Goal: Information Seeking & Learning: Learn about a topic

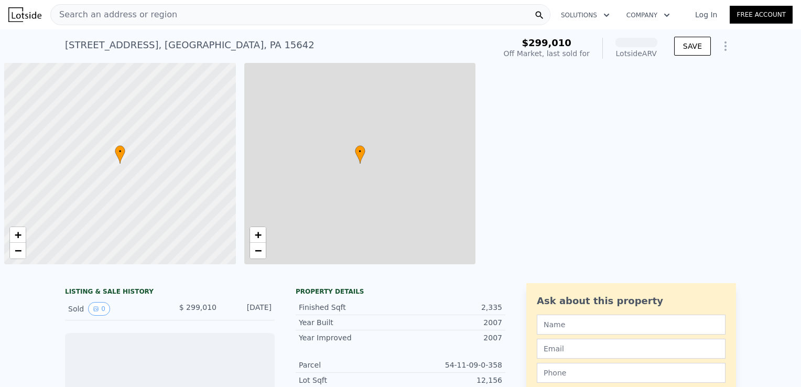
scroll to position [0, 4]
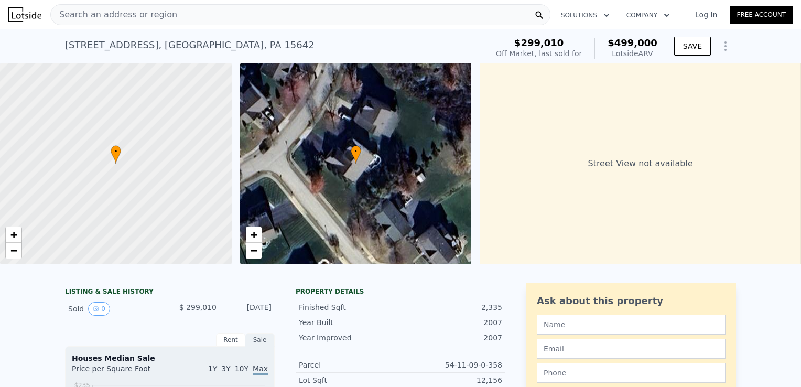
click at [183, 15] on div "Search an address or region" at bounding box center [300, 14] width 500 height 21
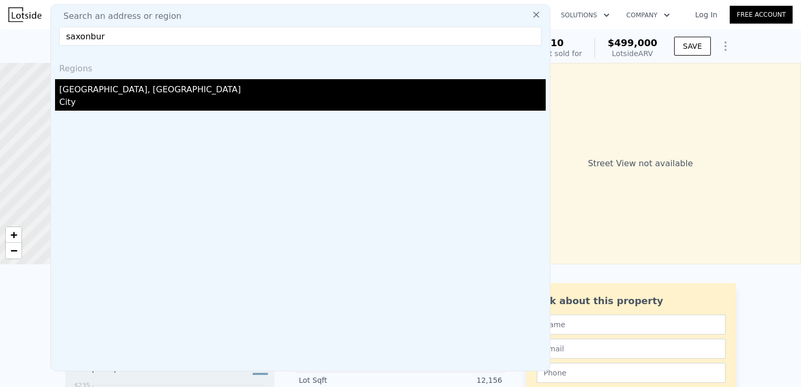
type input "saxonbur"
click at [121, 92] on div "Saxonburg, PA" at bounding box center [302, 87] width 486 height 17
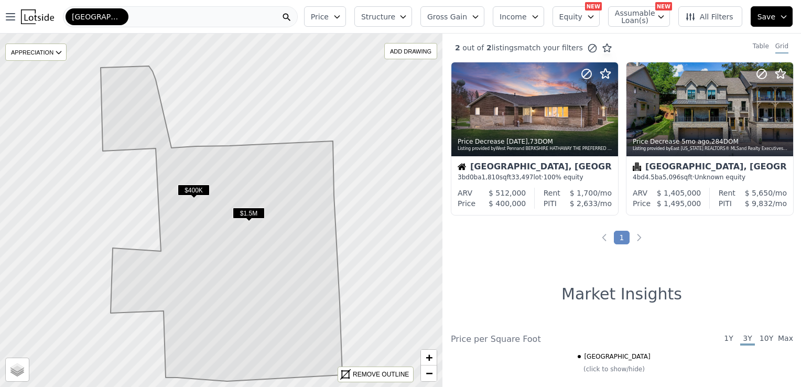
click at [708, 18] on span "All Filters" at bounding box center [709, 17] width 48 height 10
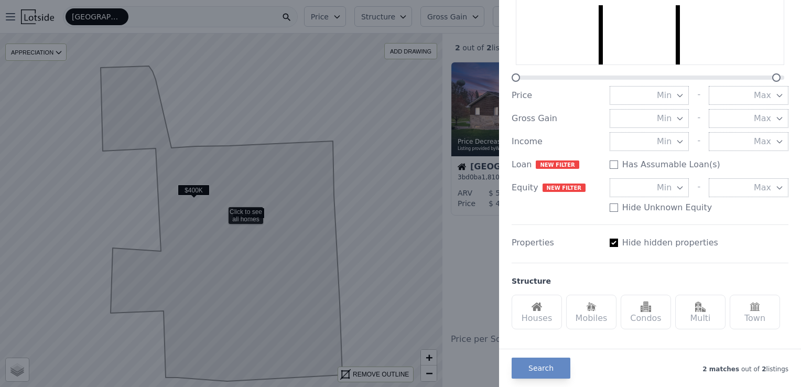
scroll to position [9, 0]
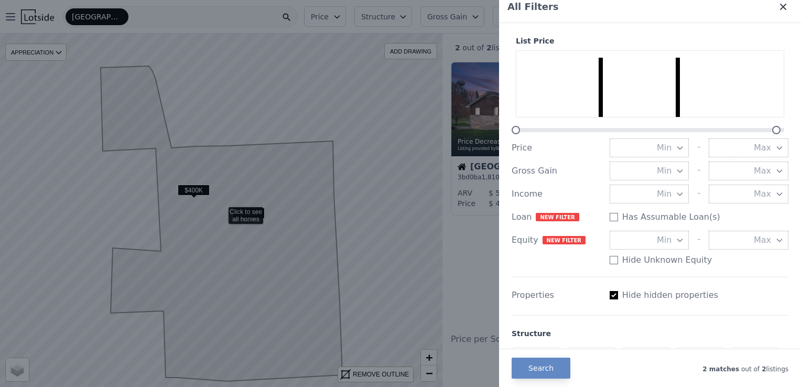
click at [780, 5] on icon at bounding box center [783, 7] width 6 height 6
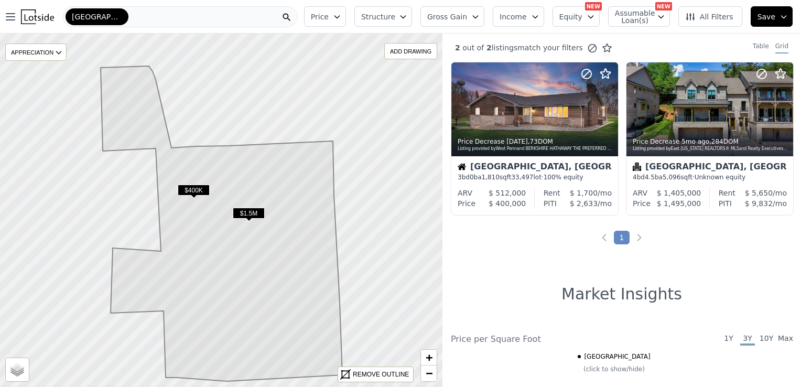
click at [241, 215] on span "$1.5M" at bounding box center [249, 213] width 32 height 11
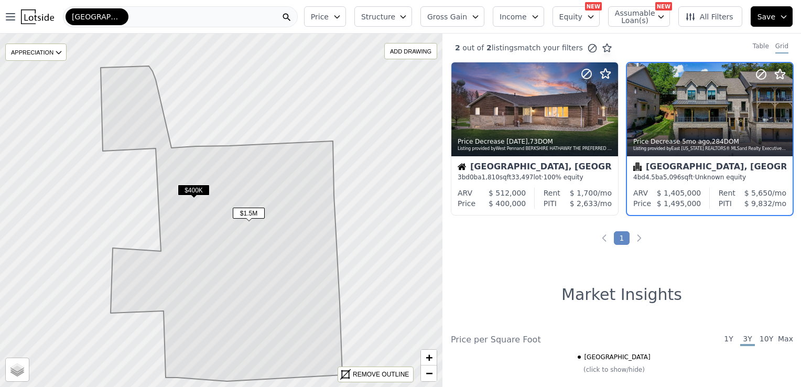
click at [196, 20] on div "Saxonburg" at bounding box center [180, 16] width 235 height 21
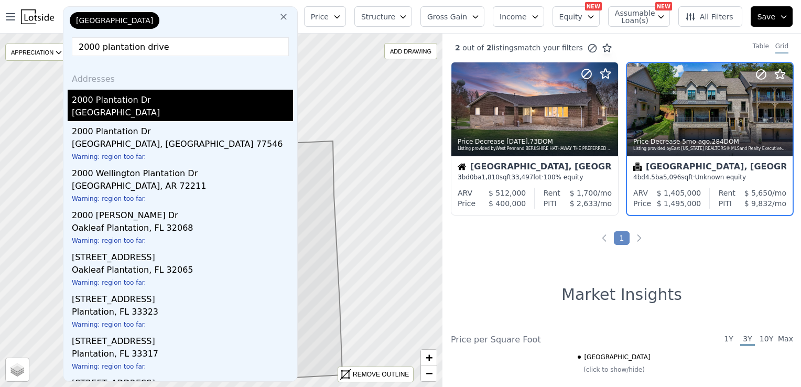
type input "2000 plantation drive"
click at [117, 102] on div "2000 Plantation Dr" at bounding box center [182, 98] width 221 height 17
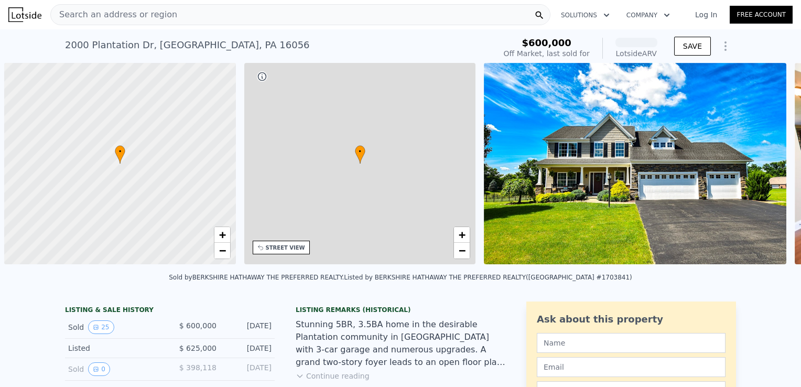
scroll to position [0, 4]
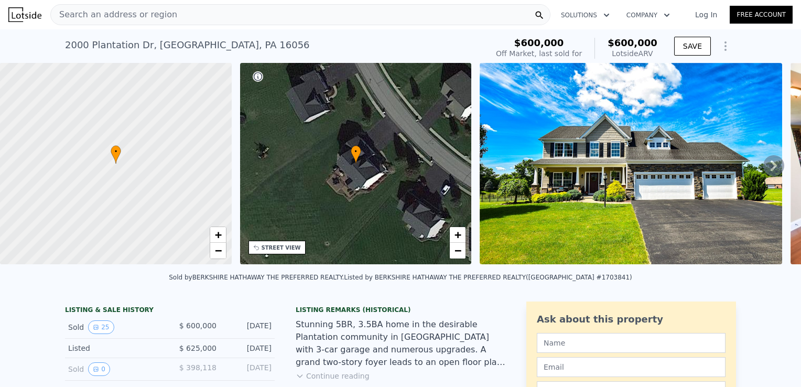
click at [117, 102] on div at bounding box center [116, 164] width 278 height 242
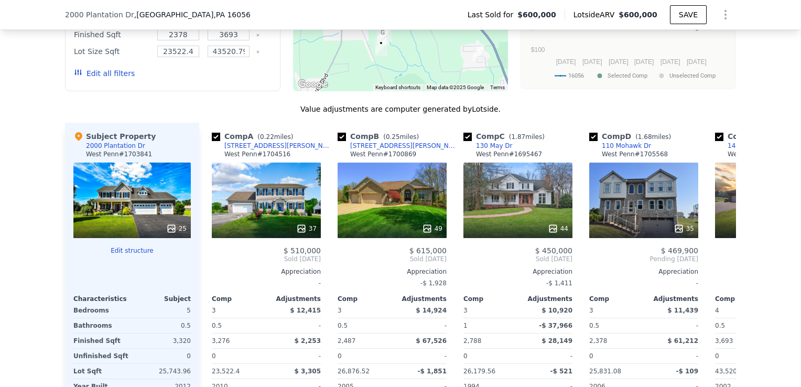
scroll to position [1010, 0]
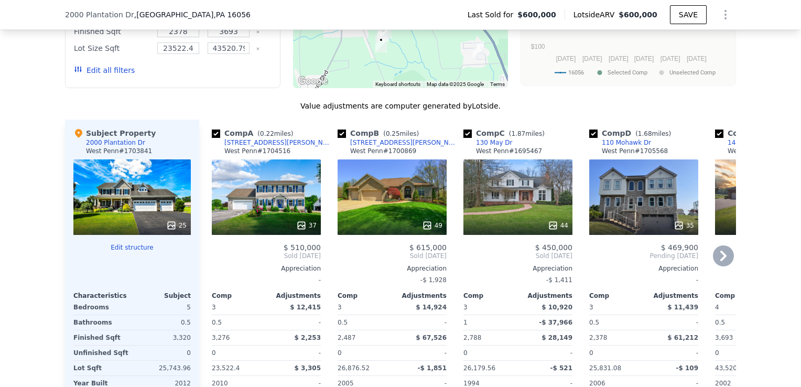
click at [363, 258] on span "Sold Jun 2025" at bounding box center [391, 256] width 109 height 8
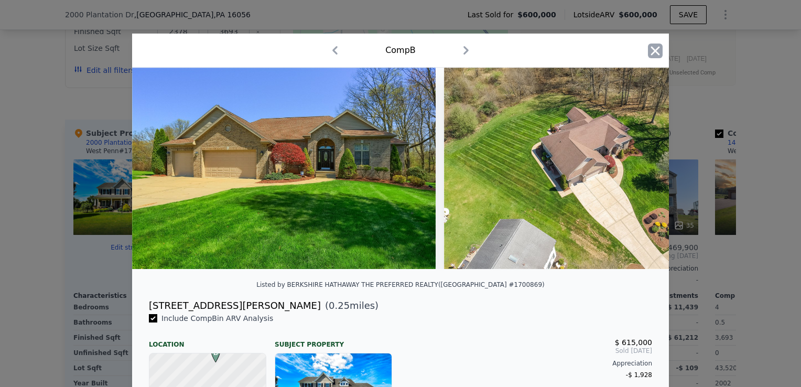
click at [649, 46] on icon "button" at bounding box center [655, 50] width 15 height 15
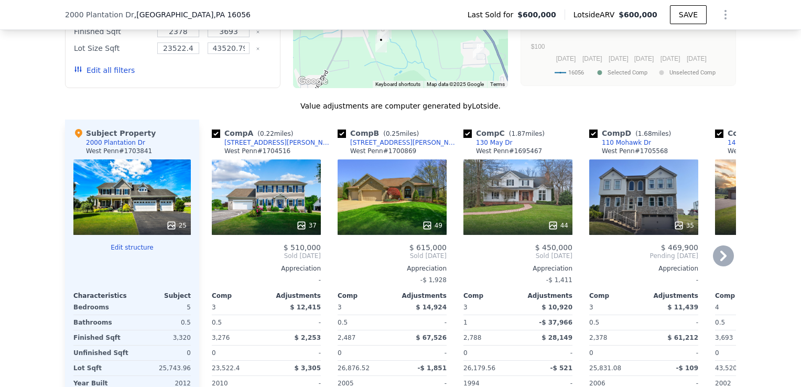
click at [365, 147] on div "609 Tara Ct" at bounding box center [404, 142] width 109 height 8
click at [721, 266] on icon at bounding box center [723, 255] width 21 height 21
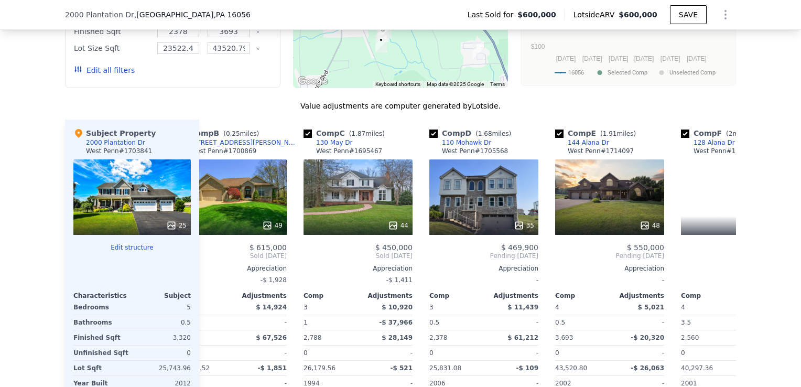
scroll to position [0, 252]
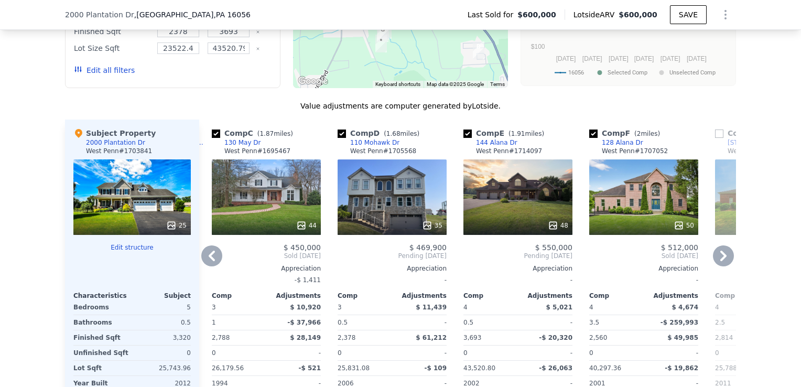
click at [719, 266] on icon at bounding box center [723, 255] width 21 height 21
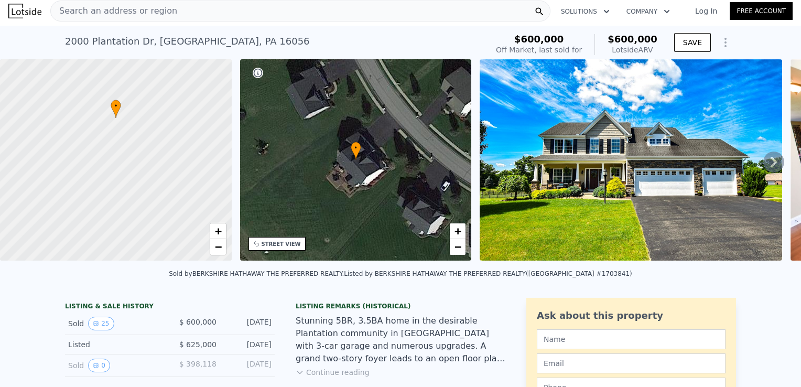
scroll to position [0, 0]
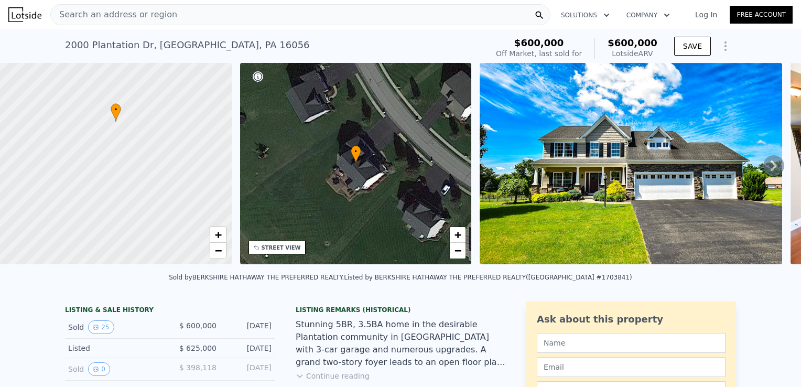
click at [206, 16] on div "Search an address or region" at bounding box center [300, 14] width 500 height 21
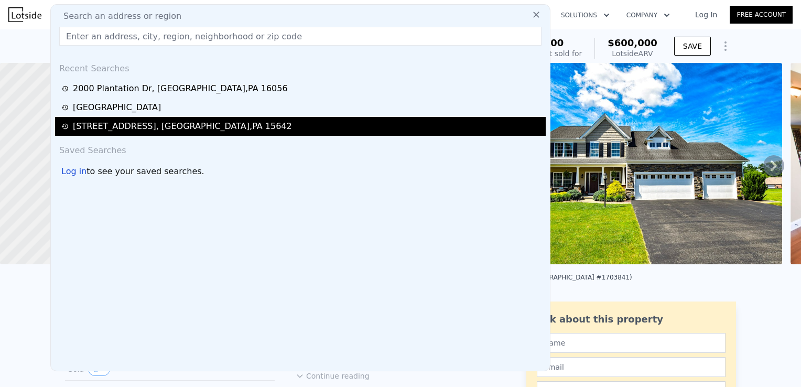
click at [124, 128] on div "11580 Percheron Cir , Westmoreland County , PA 15642" at bounding box center [182, 126] width 219 height 13
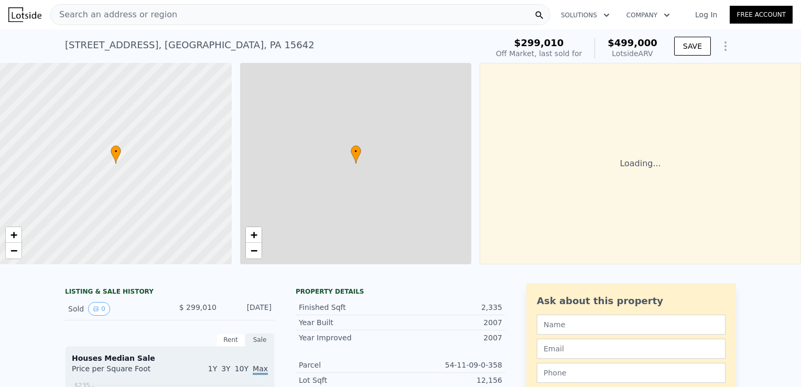
type input "0"
type input "5"
type input "0"
type input "4"
type input "1768"
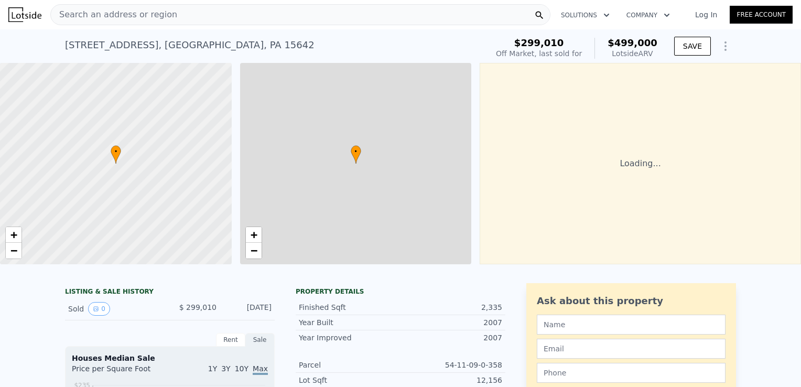
type input "3034"
type input "11417.076"
type input "19998.396"
type input "$ 499,000"
type input "$ 148,443"
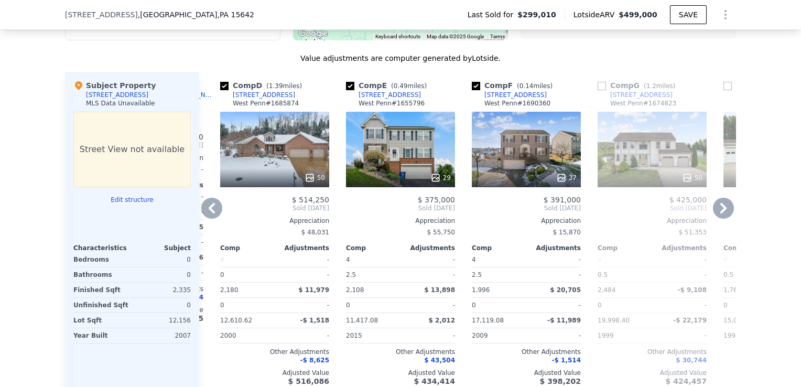
scroll to position [997, 0]
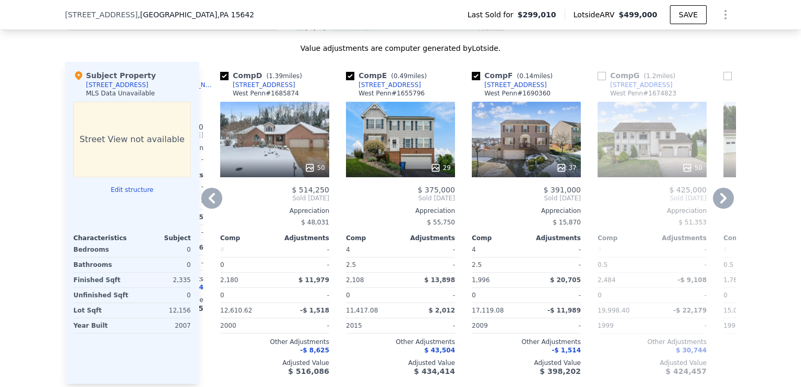
click at [720, 202] on icon at bounding box center [723, 198] width 6 height 10
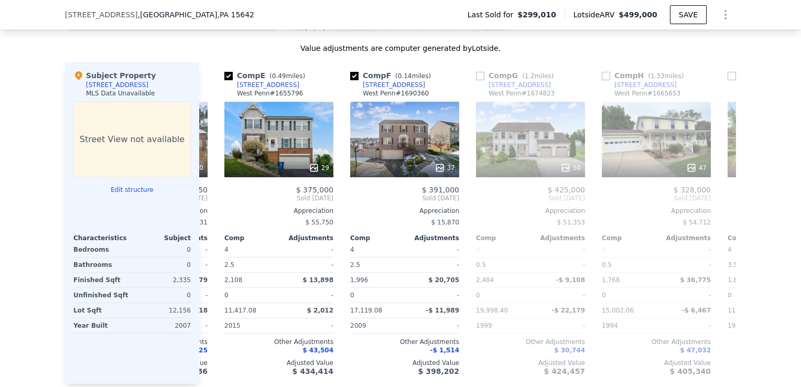
scroll to position [0, 620]
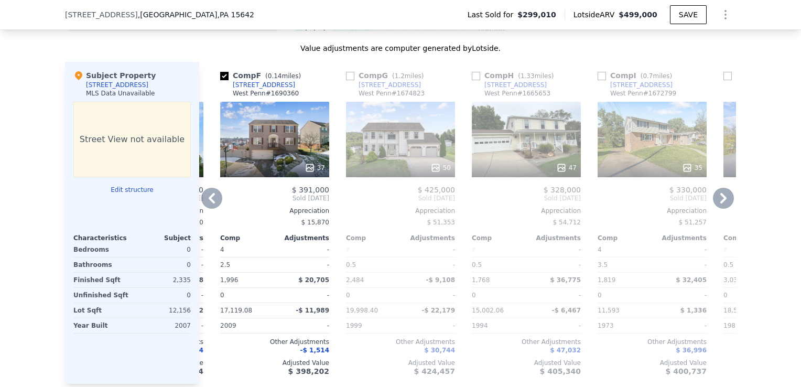
click at [513, 89] on div "314 Chestnut St" at bounding box center [515, 85] width 62 height 8
click at [715, 208] on icon at bounding box center [723, 198] width 21 height 21
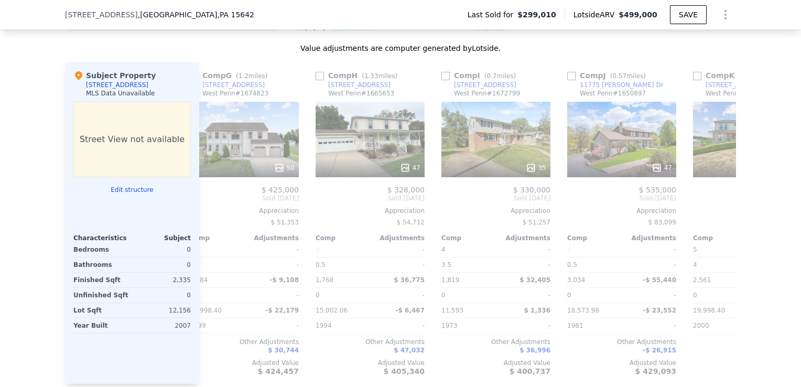
scroll to position [0, 872]
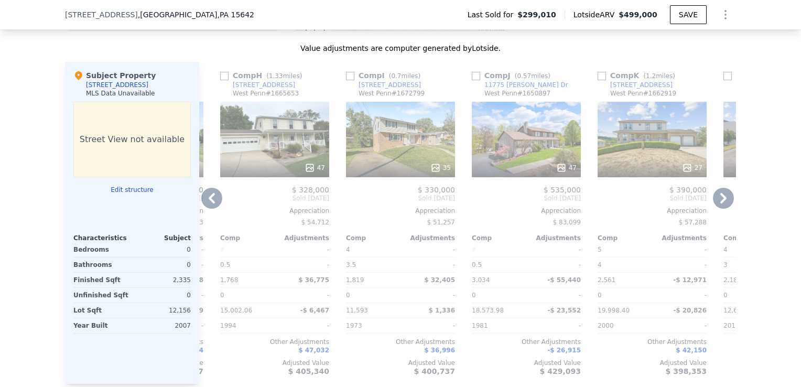
click at [499, 89] on div "11775 Frieda Dr" at bounding box center [526, 85] width 84 height 8
click at [639, 89] on div "2150 Windgap Dr" at bounding box center [641, 85] width 62 height 8
click at [723, 199] on icon at bounding box center [723, 198] width 21 height 21
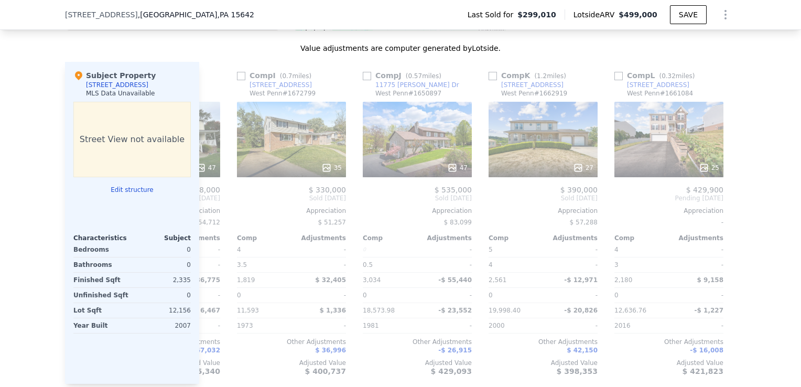
scroll to position [0, 998]
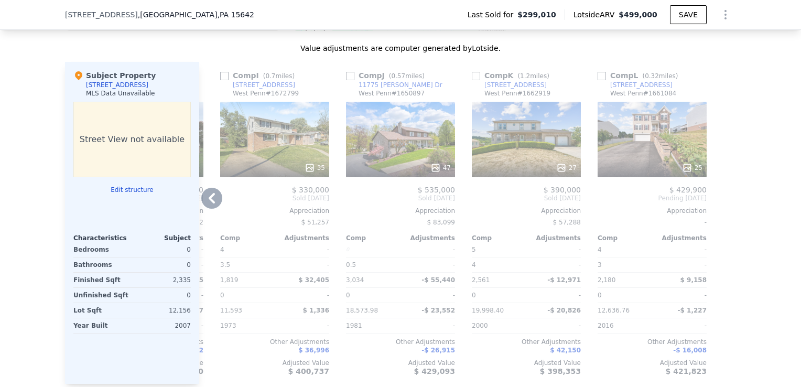
click at [640, 89] on div "2361 Haflinger Dr" at bounding box center [641, 85] width 62 height 8
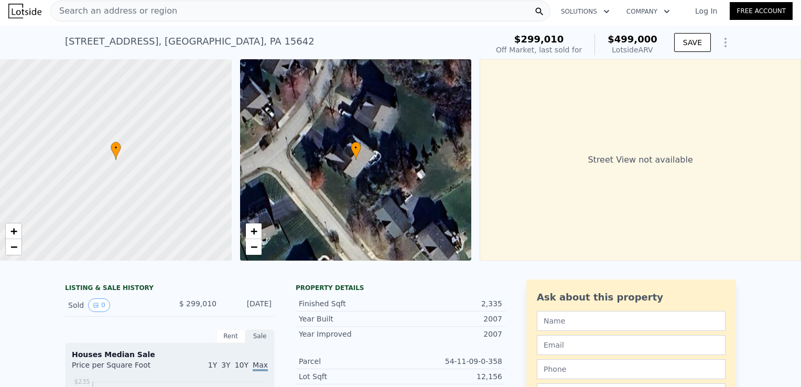
scroll to position [0, 0]
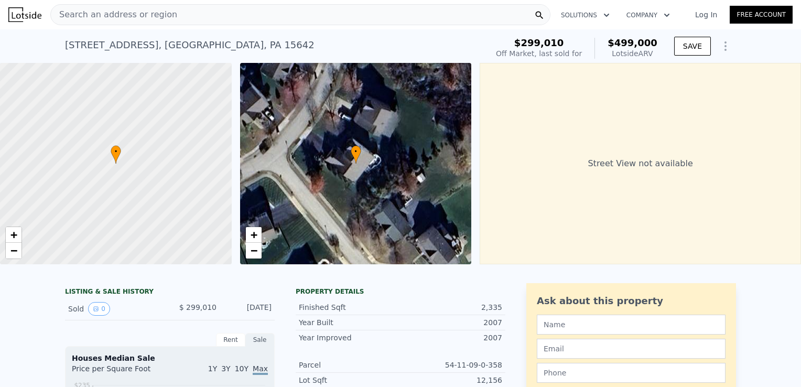
click at [263, 13] on div "Search an address or region" at bounding box center [300, 14] width 500 height 21
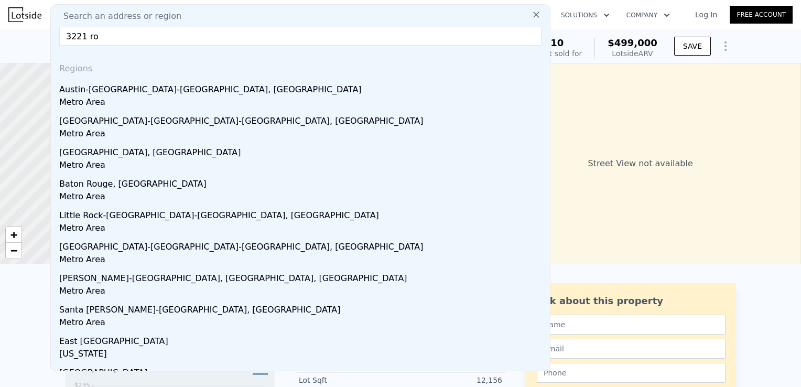
click at [263, 13] on div "Search an address or region" at bounding box center [300, 16] width 490 height 13
click at [166, 30] on input "3221 ro" at bounding box center [300, 36] width 482 height 19
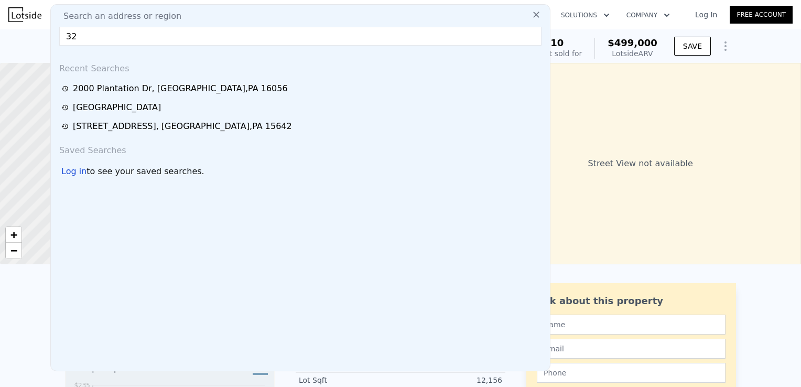
type input "3"
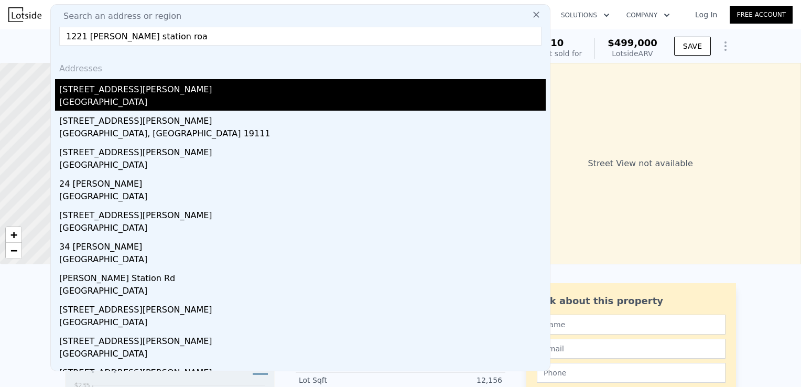
type input "1221 robbins station roa"
click at [118, 86] on div "1221 Robbins Station Rd" at bounding box center [302, 87] width 486 height 17
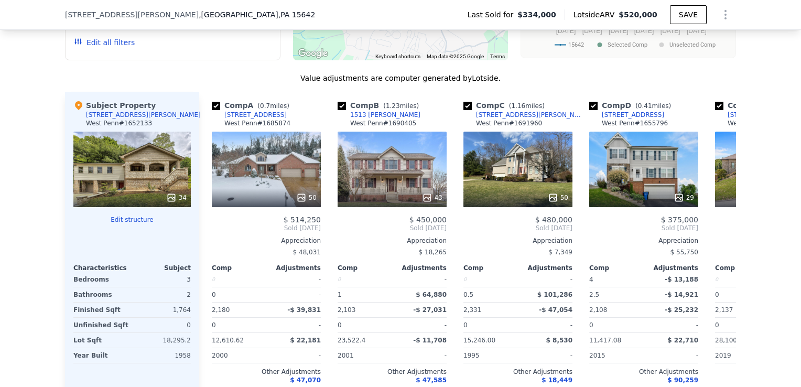
scroll to position [1040, 0]
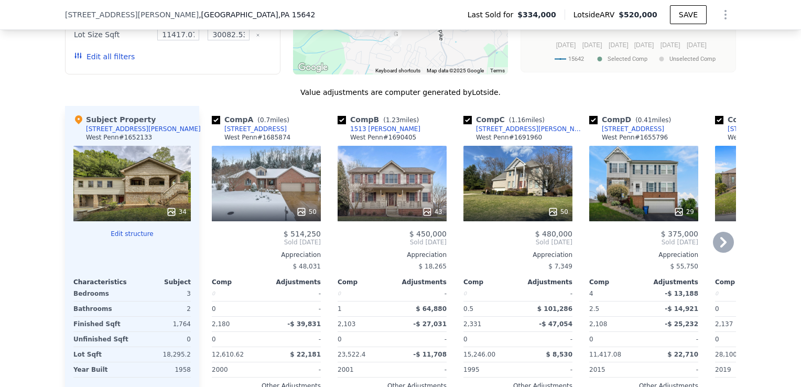
click at [720, 247] on icon at bounding box center [723, 242] width 6 height 10
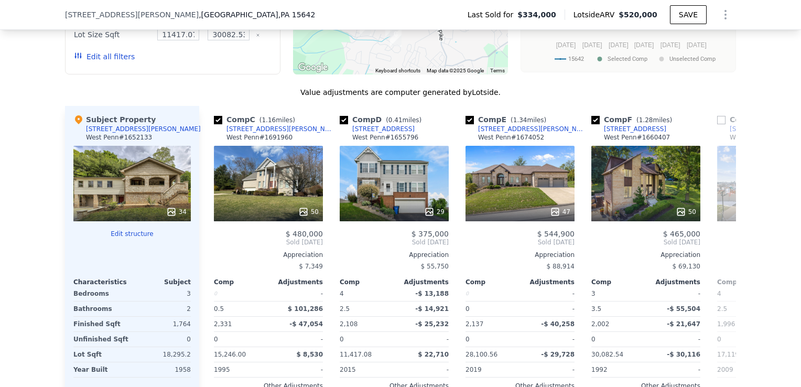
scroll to position [0, 252]
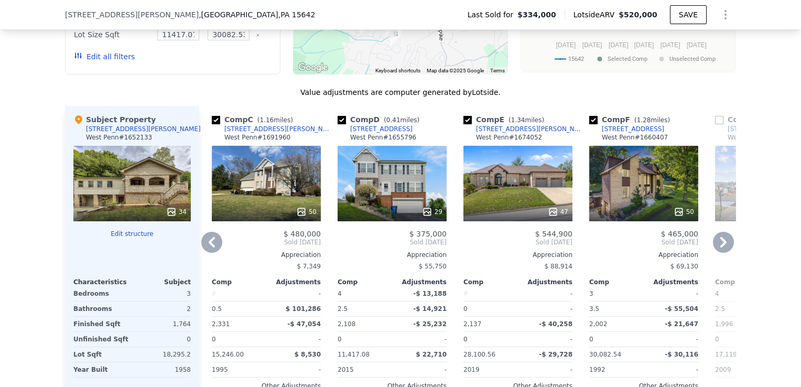
click at [627, 133] on div "280 Buttermilk Hollow Rd S" at bounding box center [633, 129] width 62 height 8
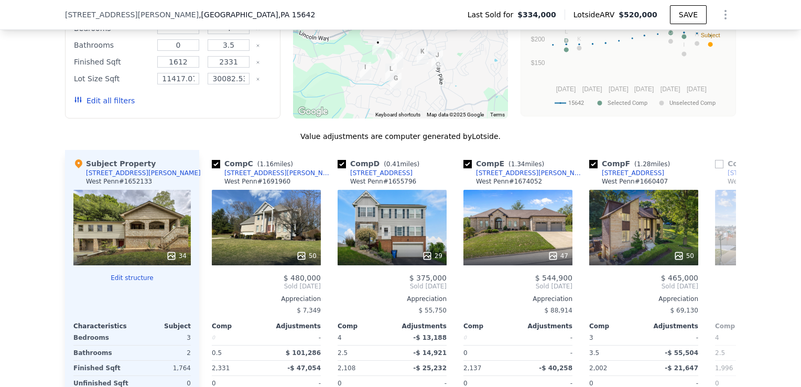
scroll to position [1002, 0]
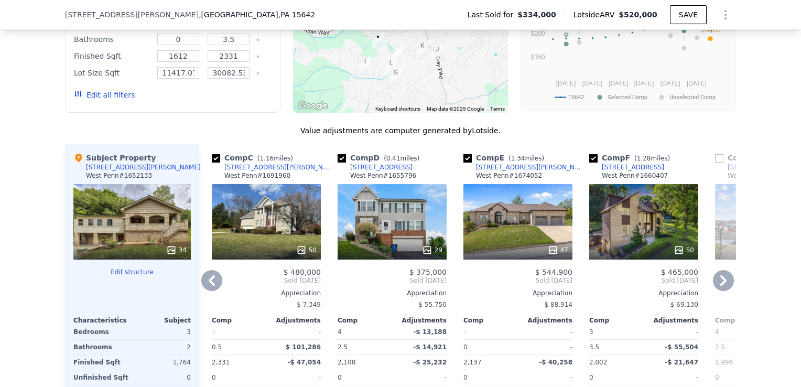
click at [720, 286] on icon at bounding box center [723, 280] width 6 height 10
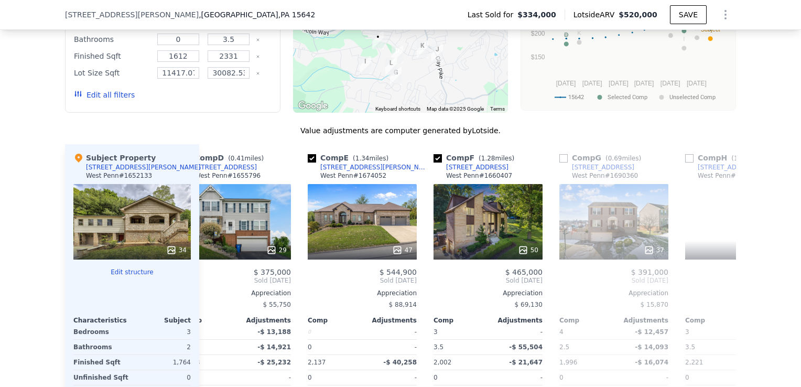
scroll to position [0, 503]
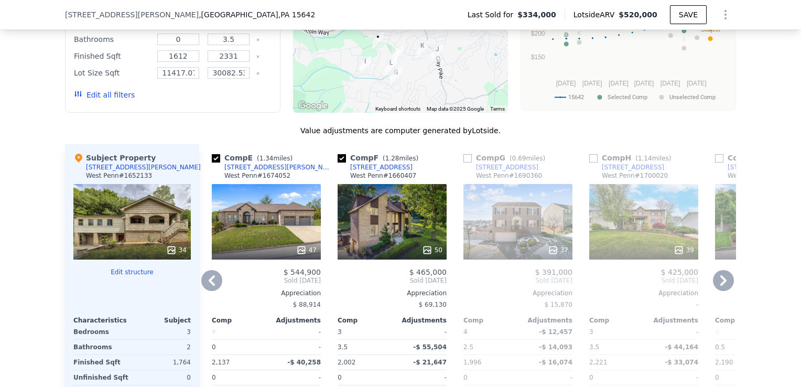
click at [724, 286] on icon at bounding box center [723, 280] width 21 height 21
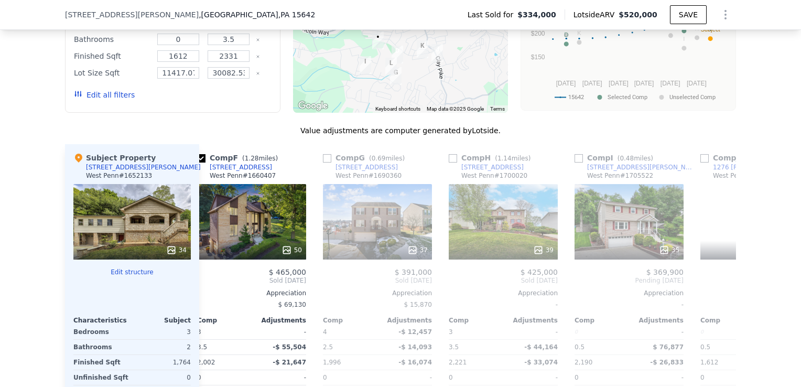
scroll to position [0, 755]
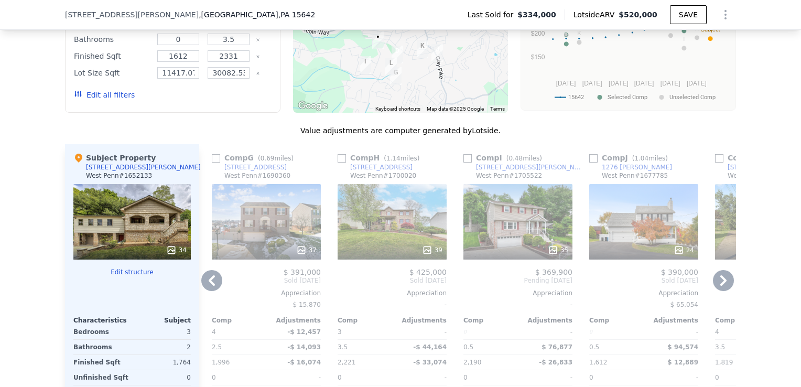
click at [620, 171] on div "1276 [PERSON_NAME]" at bounding box center [637, 167] width 70 height 8
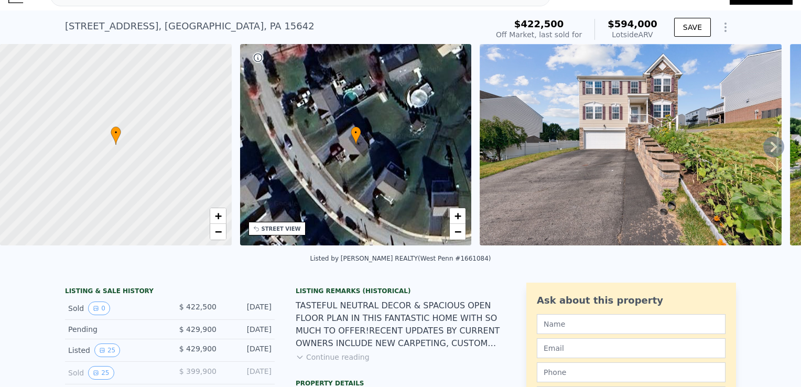
scroll to position [16, 0]
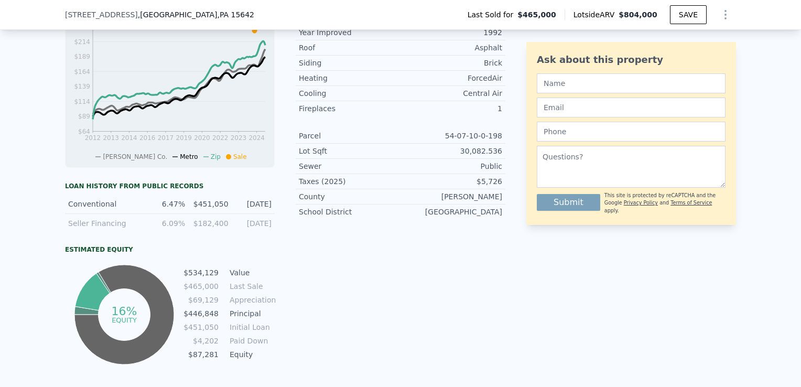
scroll to position [450, 0]
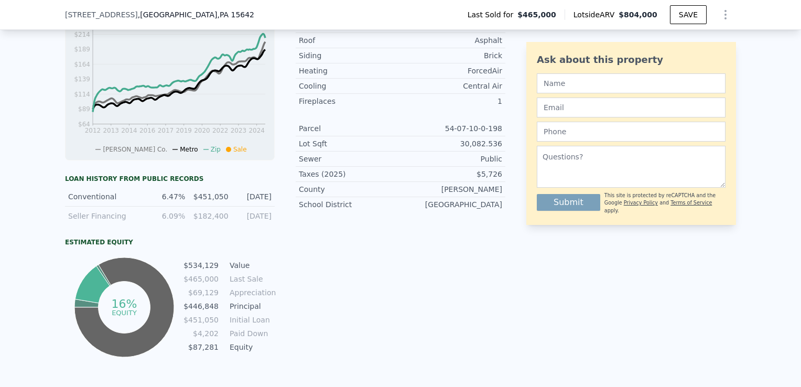
click at [23, 190] on div "LISTING & SALE HISTORY Sold 50 $ 465,000 Sep 19, 2024 Price Decrease $ 475,000 …" at bounding box center [400, 123] width 801 height 566
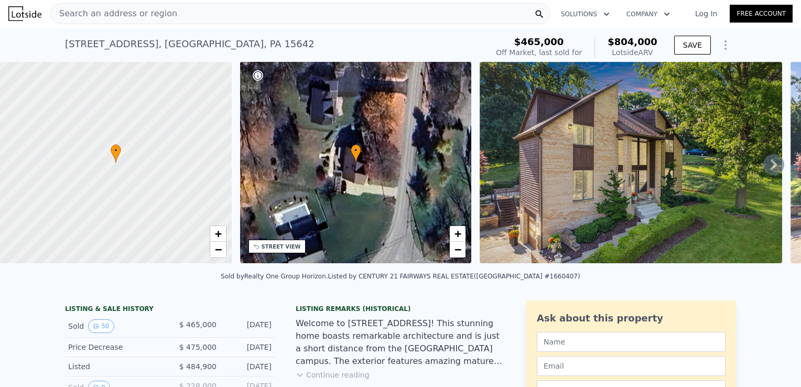
scroll to position [0, 0]
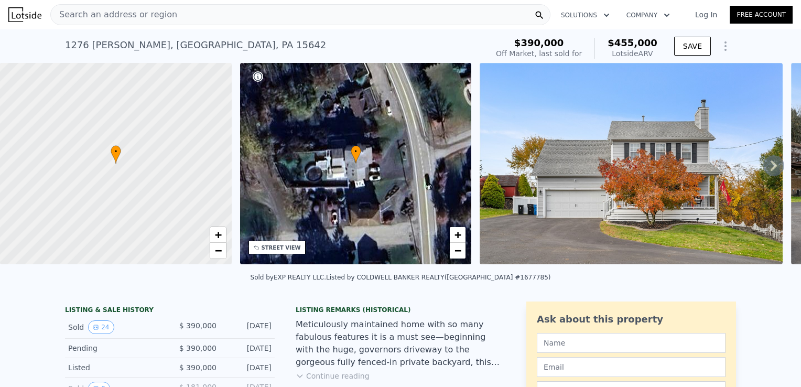
click at [770, 168] on icon at bounding box center [773, 165] width 6 height 10
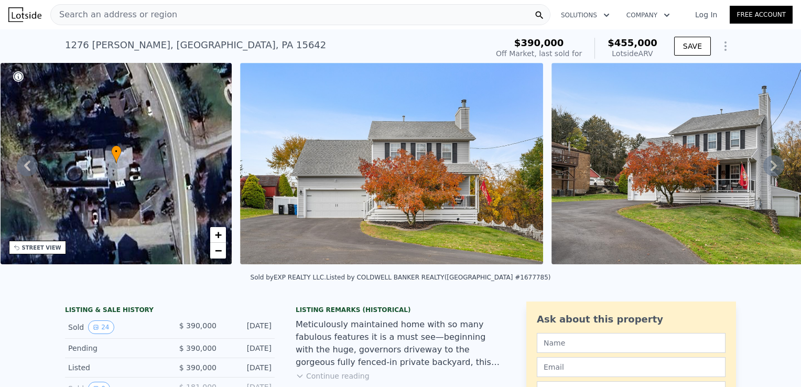
click at [770, 168] on icon at bounding box center [773, 165] width 6 height 10
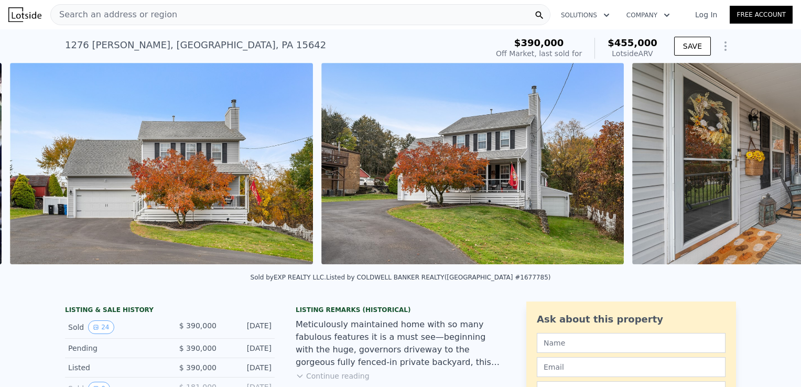
scroll to position [0, 479]
